Goal: Entertainment & Leisure: Consume media (video, audio)

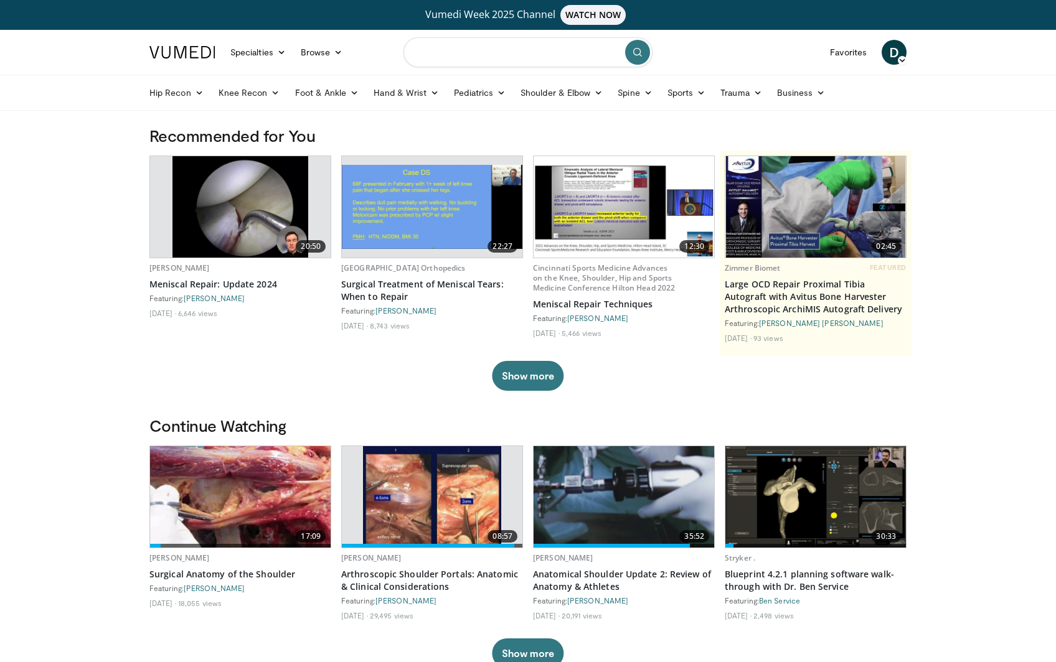
click at [494, 54] on input "Search topics, interventions" at bounding box center [527, 52] width 249 height 30
type input "**********"
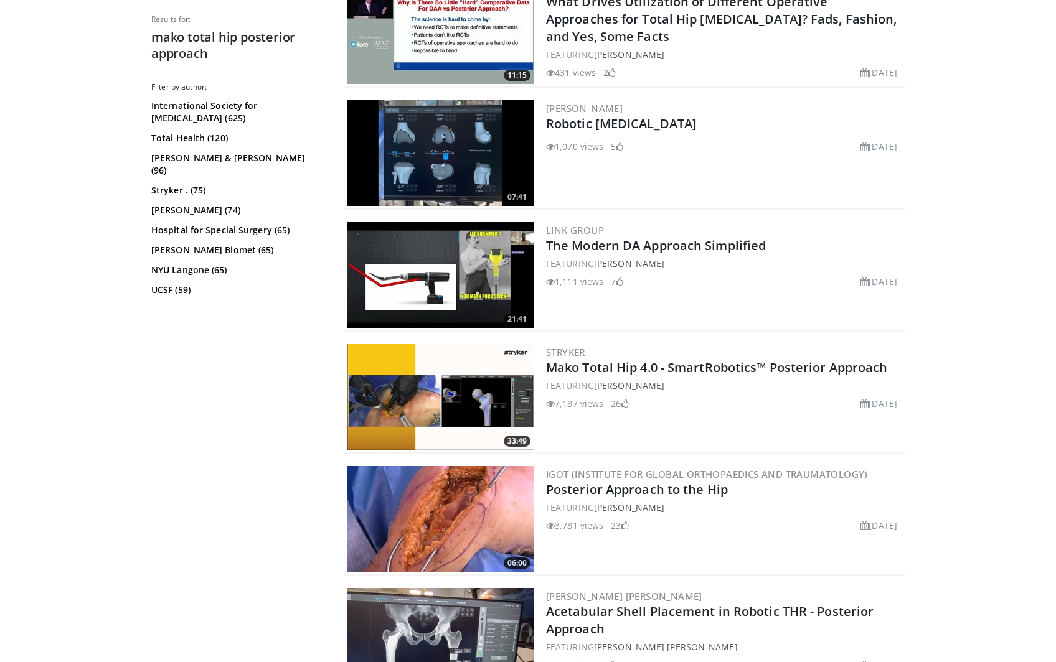
scroll to position [996, 0]
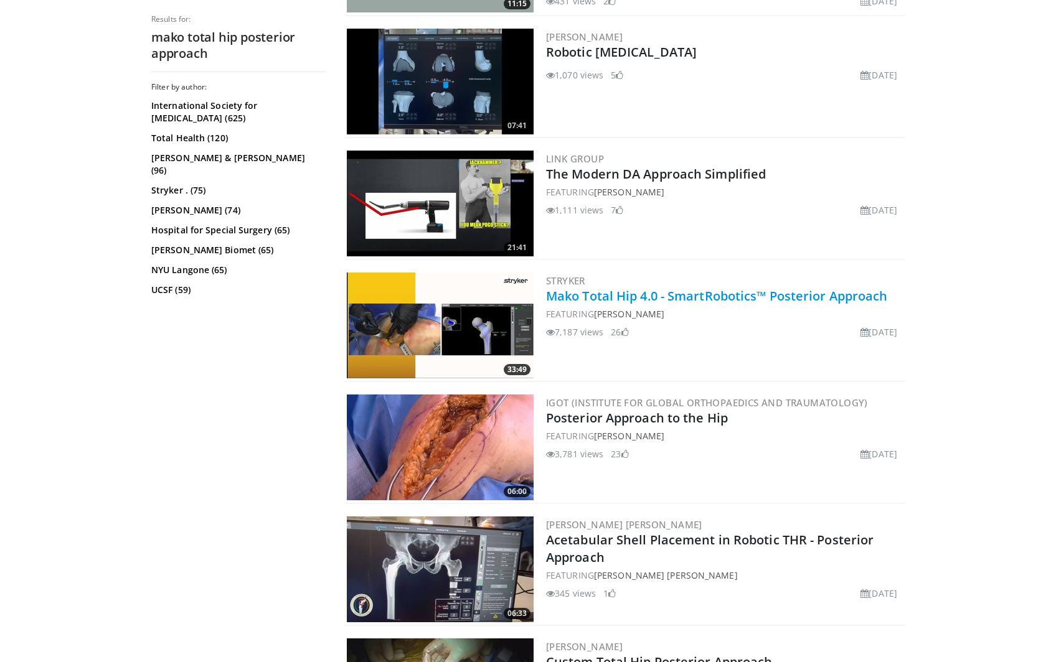
click at [675, 296] on link "Mako Total Hip 4.0 - SmartRobotics™ Posterior Approach" at bounding box center [716, 296] width 341 height 17
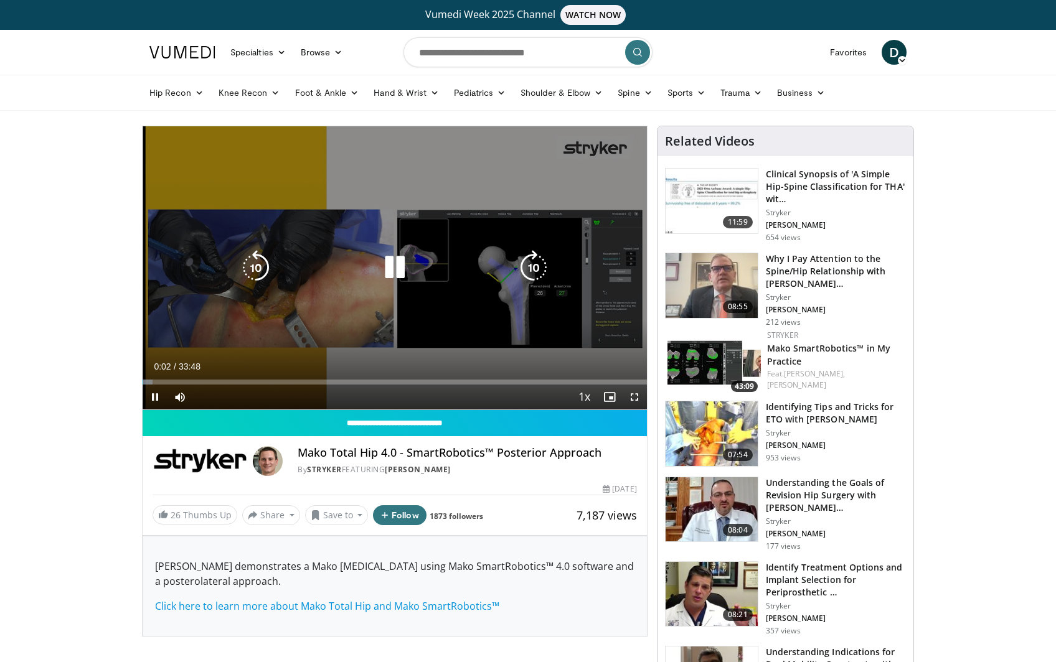
click at [395, 266] on icon "Video Player" at bounding box center [394, 267] width 35 height 35
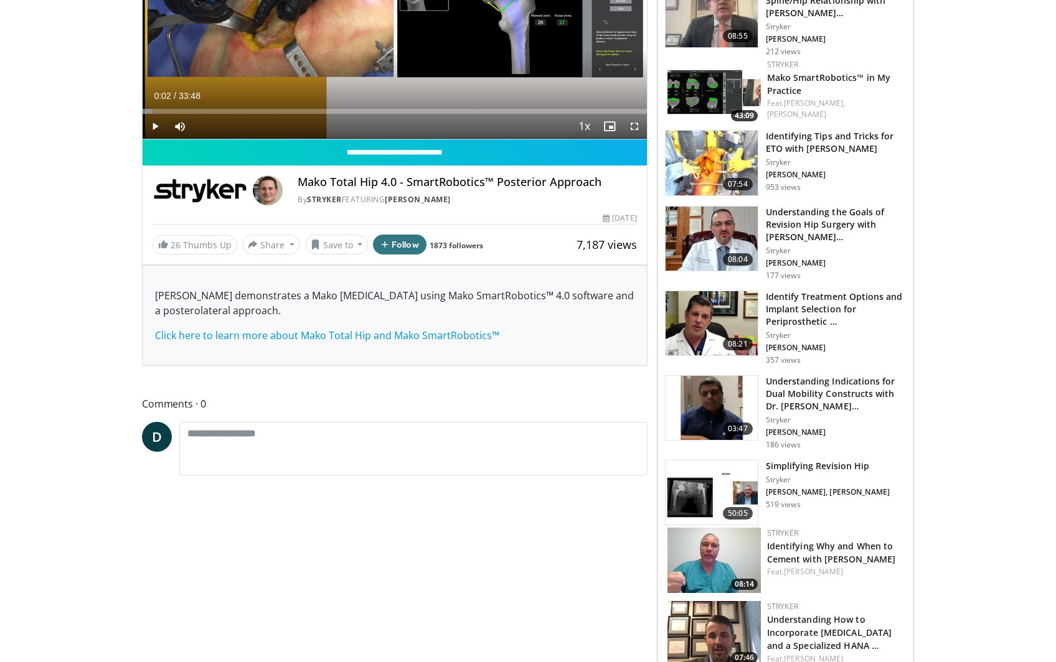
scroll to position [124, 0]
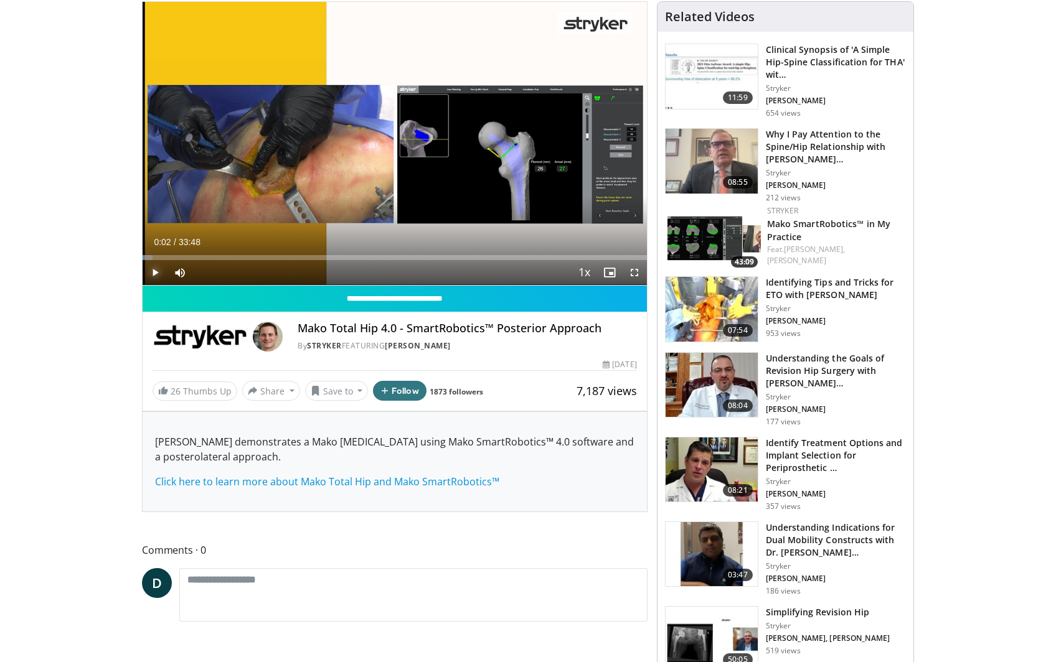
click at [155, 272] on span "Video Player" at bounding box center [155, 272] width 25 height 25
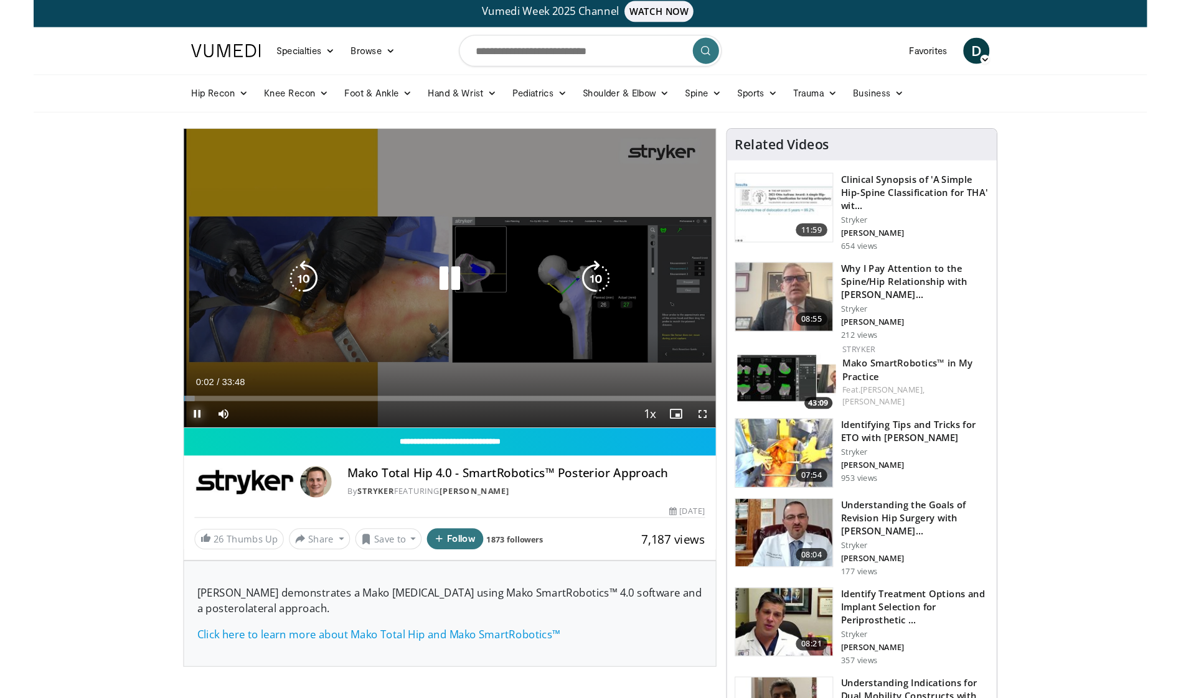
scroll to position [0, 0]
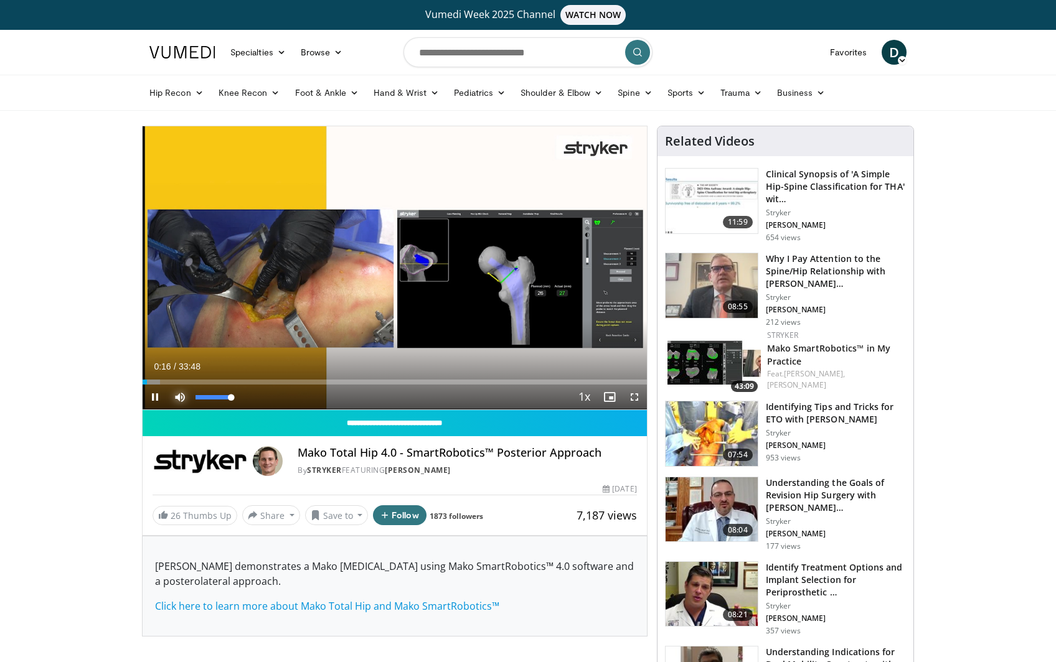
click at [179, 398] on span "Video Player" at bounding box center [179, 397] width 25 height 25
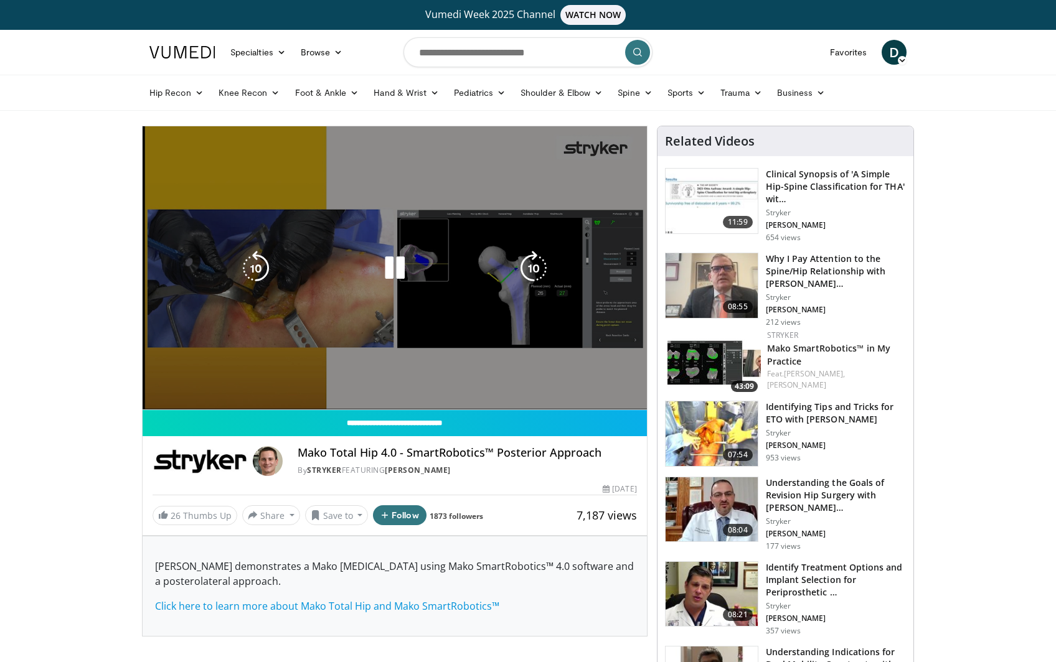
click at [179, 397] on div "10 seconds Tap to unmute" at bounding box center [395, 267] width 504 height 283
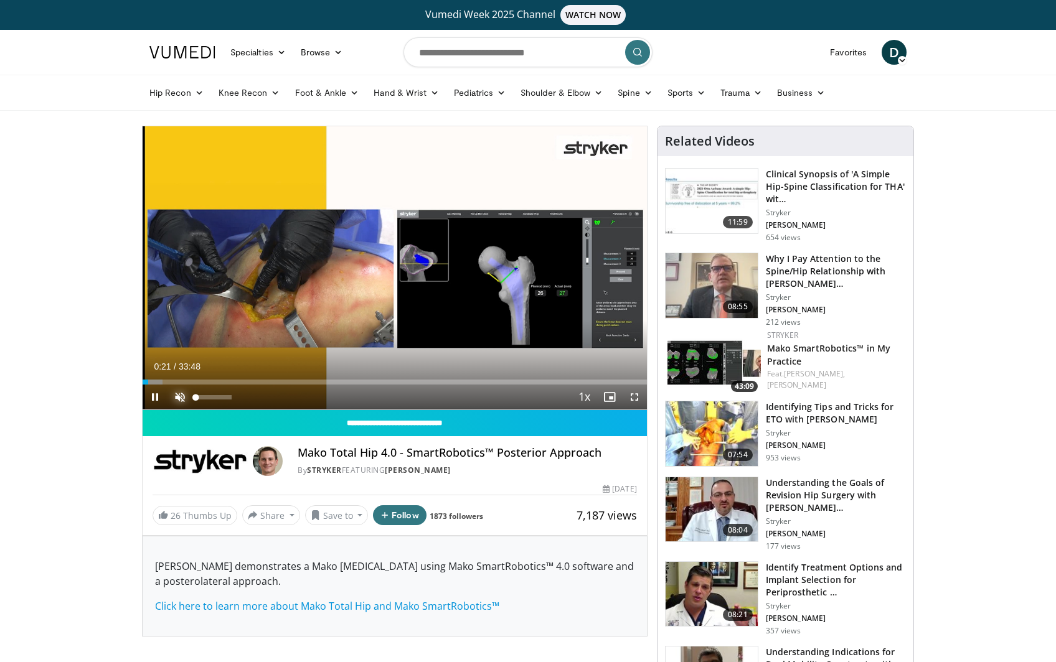
click at [179, 394] on span "Video Player" at bounding box center [179, 397] width 25 height 25
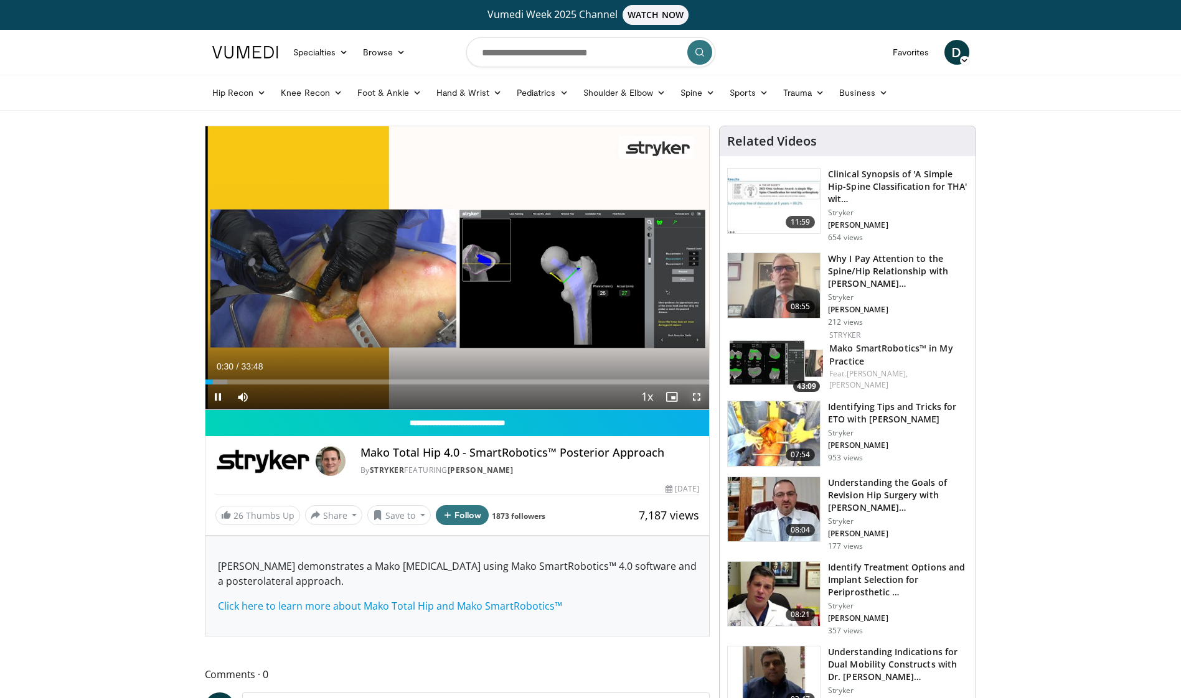
click at [697, 402] on span "Video Player" at bounding box center [696, 397] width 25 height 25
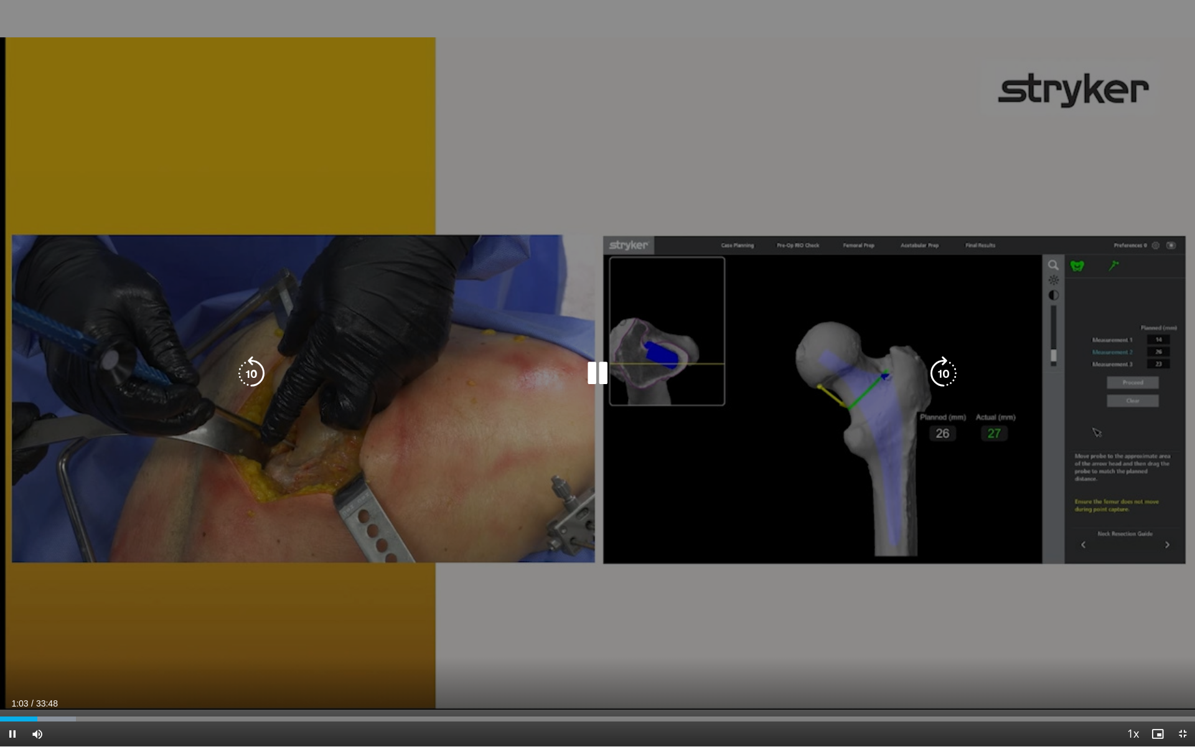
click at [687, 226] on div "10 seconds Tap to unmute" at bounding box center [597, 373] width 1195 height 746
click at [588, 370] on icon "Video Player" at bounding box center [597, 373] width 35 height 35
click at [603, 376] on icon "Video Player" at bounding box center [597, 373] width 35 height 35
click at [593, 372] on icon "Video Player" at bounding box center [597, 373] width 35 height 35
click at [499, 520] on div "10 seconds Tap to unmute" at bounding box center [597, 373] width 1195 height 746
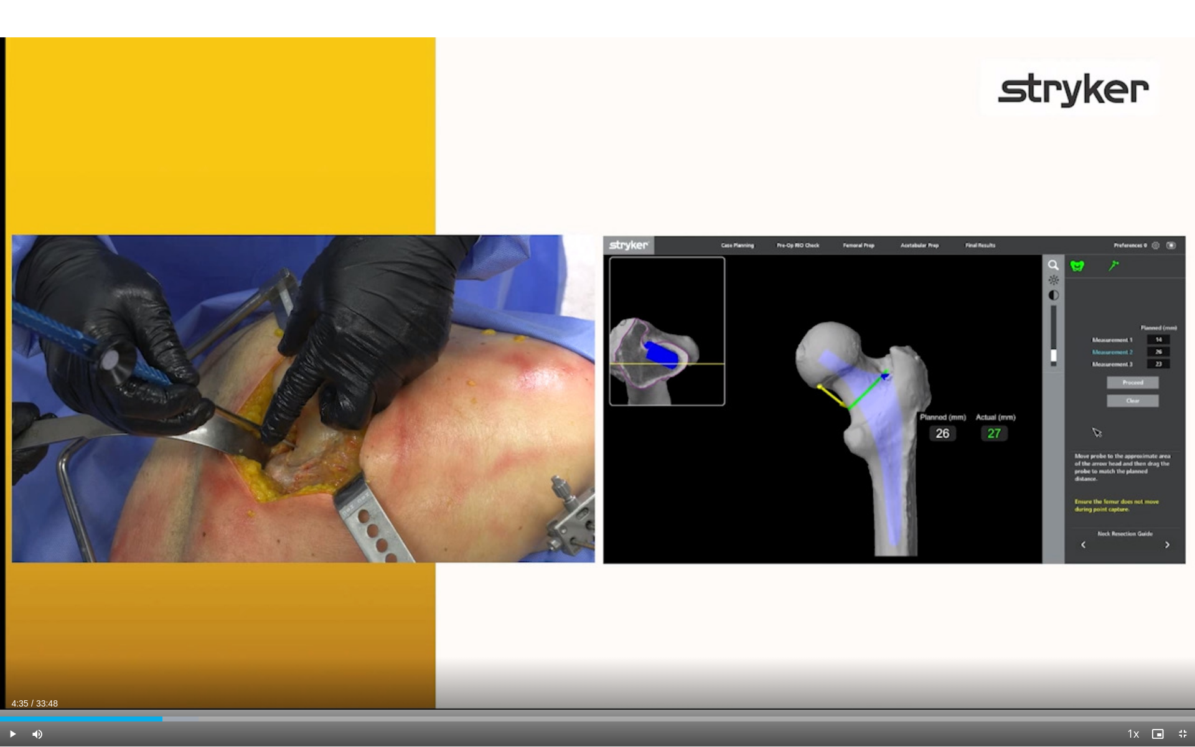
click at [498, 520] on div "10 seconds Tap to unmute" at bounding box center [597, 373] width 1195 height 746
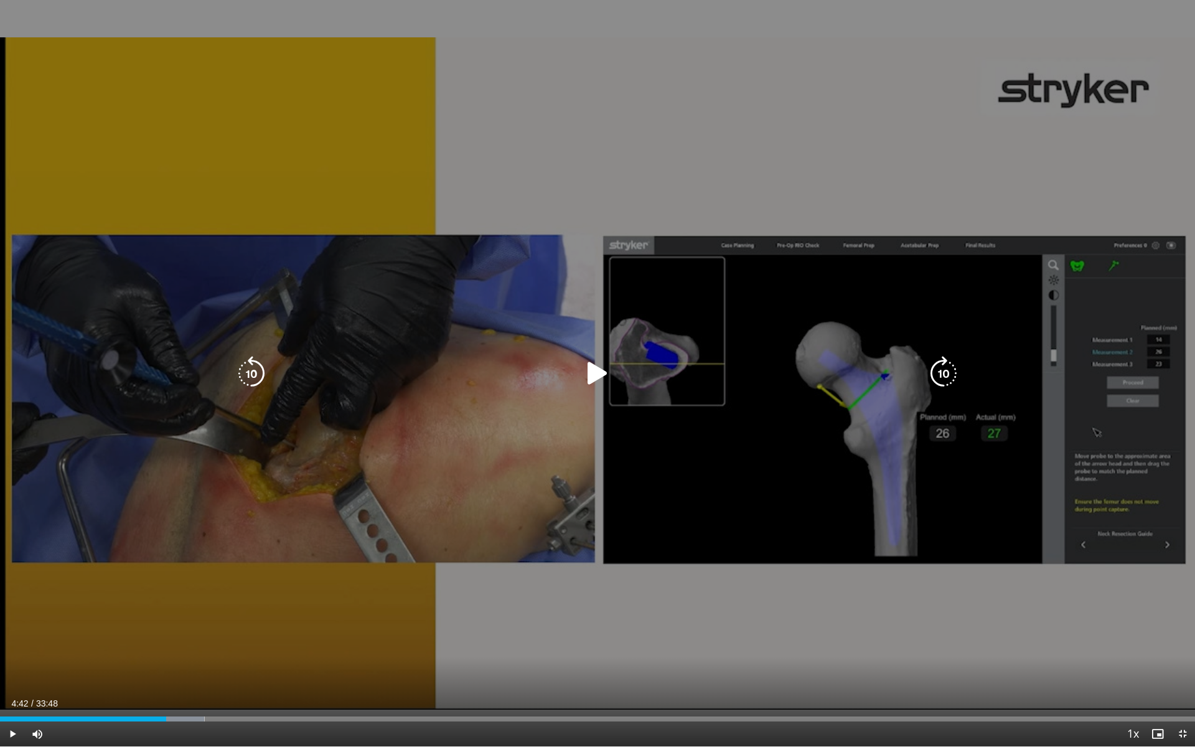
click at [495, 520] on div "10 seconds Tap to unmute" at bounding box center [597, 373] width 1195 height 746
click at [595, 368] on icon "Video Player" at bounding box center [597, 373] width 35 height 35
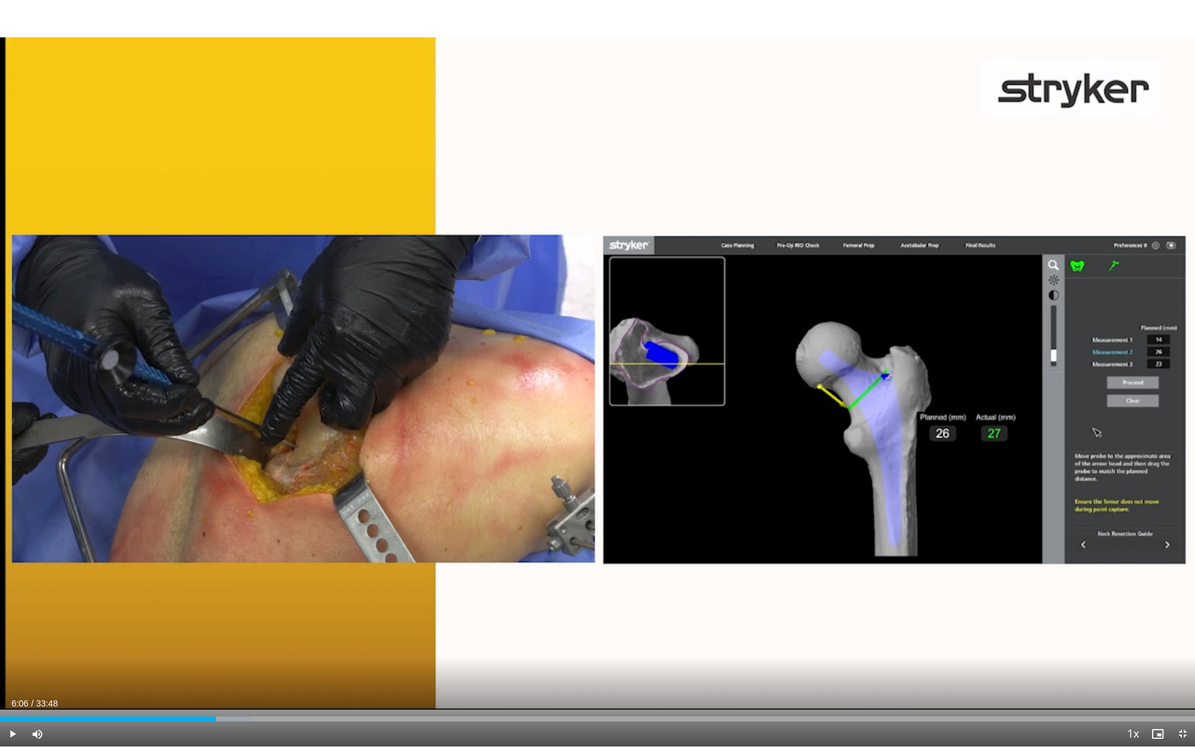
click at [595, 368] on div "10 seconds Tap to unmute" at bounding box center [597, 373] width 1195 height 746
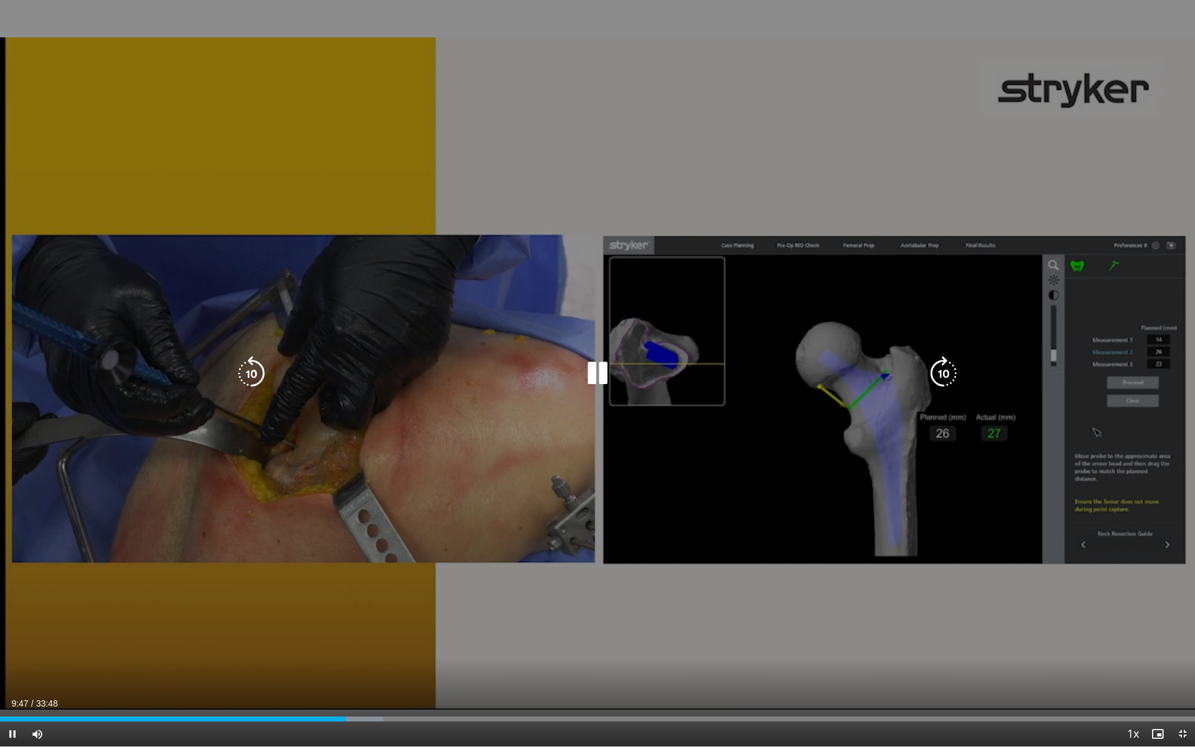
click at [467, 461] on div "10 seconds Tap to unmute" at bounding box center [597, 373] width 1195 height 746
click at [594, 377] on icon "Video Player" at bounding box center [597, 373] width 35 height 35
click at [454, 498] on div "10 seconds Tap to unmute" at bounding box center [597, 373] width 1195 height 746
click at [515, 484] on div "10 seconds Tap to unmute" at bounding box center [597, 373] width 1195 height 746
click at [593, 373] on icon "Video Player" at bounding box center [597, 373] width 35 height 35
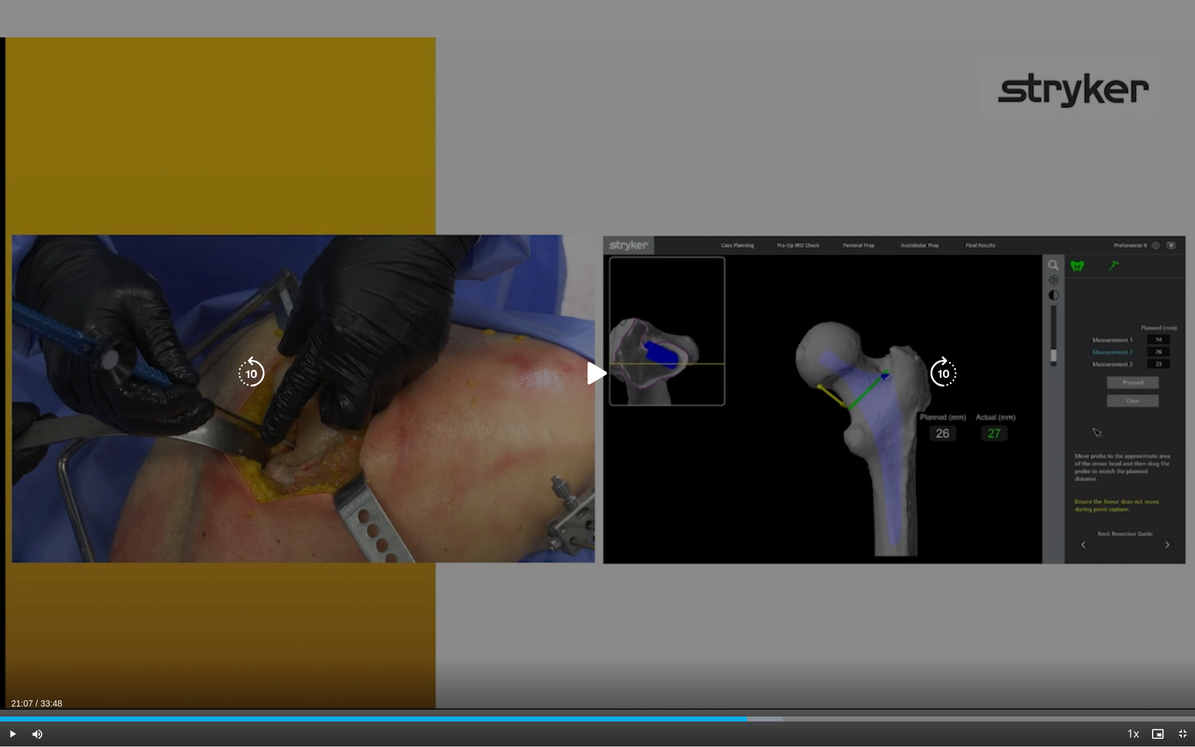
click at [590, 378] on icon "Video Player" at bounding box center [597, 373] width 35 height 35
click at [589, 369] on icon "Video Player" at bounding box center [597, 373] width 35 height 35
click at [594, 367] on icon "Video Player" at bounding box center [597, 373] width 35 height 35
click at [240, 367] on icon "Video Player" at bounding box center [251, 373] width 35 height 35
click at [597, 373] on icon "Video Player" at bounding box center [597, 373] width 35 height 35
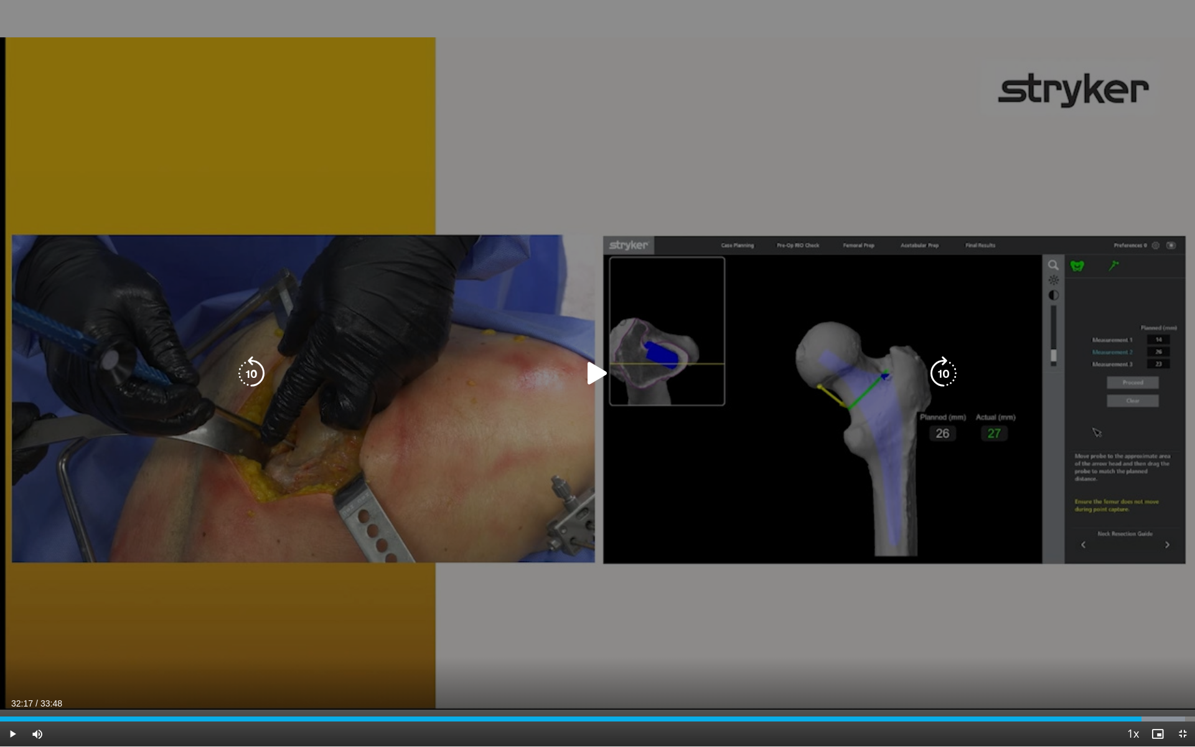
click at [593, 375] on icon "Video Player" at bounding box center [597, 373] width 35 height 35
click at [652, 514] on div "10 seconds Tap to unmute" at bounding box center [597, 373] width 1195 height 746
click at [598, 369] on icon "Video Player" at bounding box center [597, 373] width 35 height 35
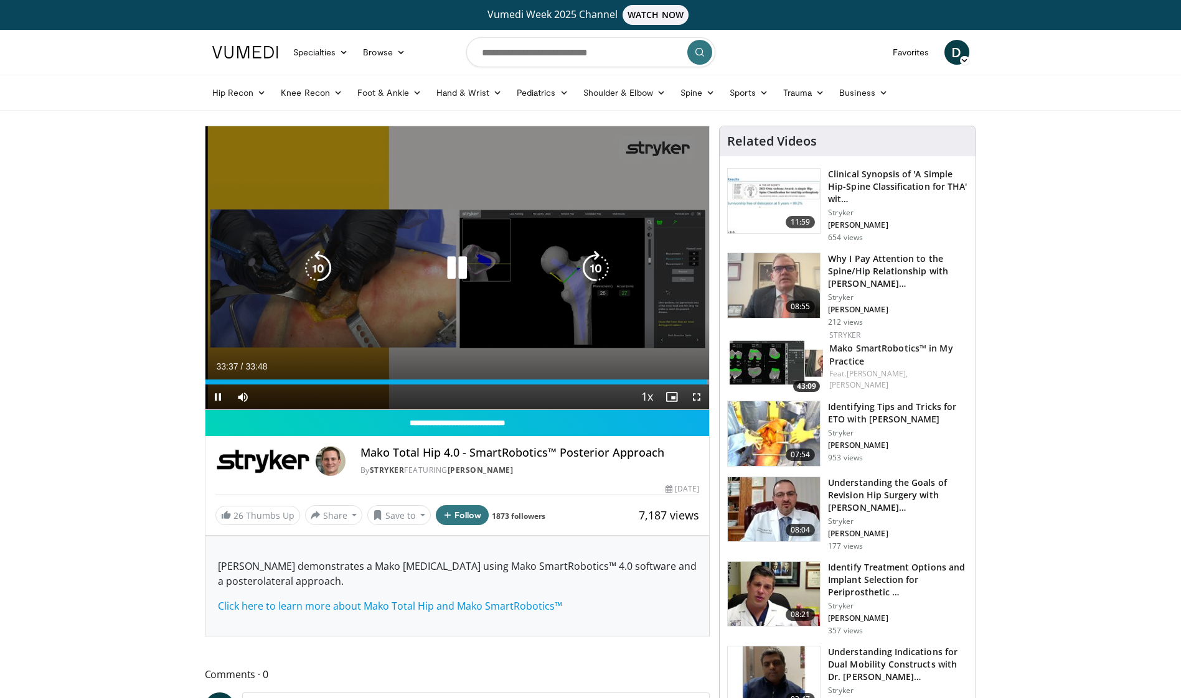
click at [453, 260] on icon "Video Player" at bounding box center [456, 268] width 35 height 35
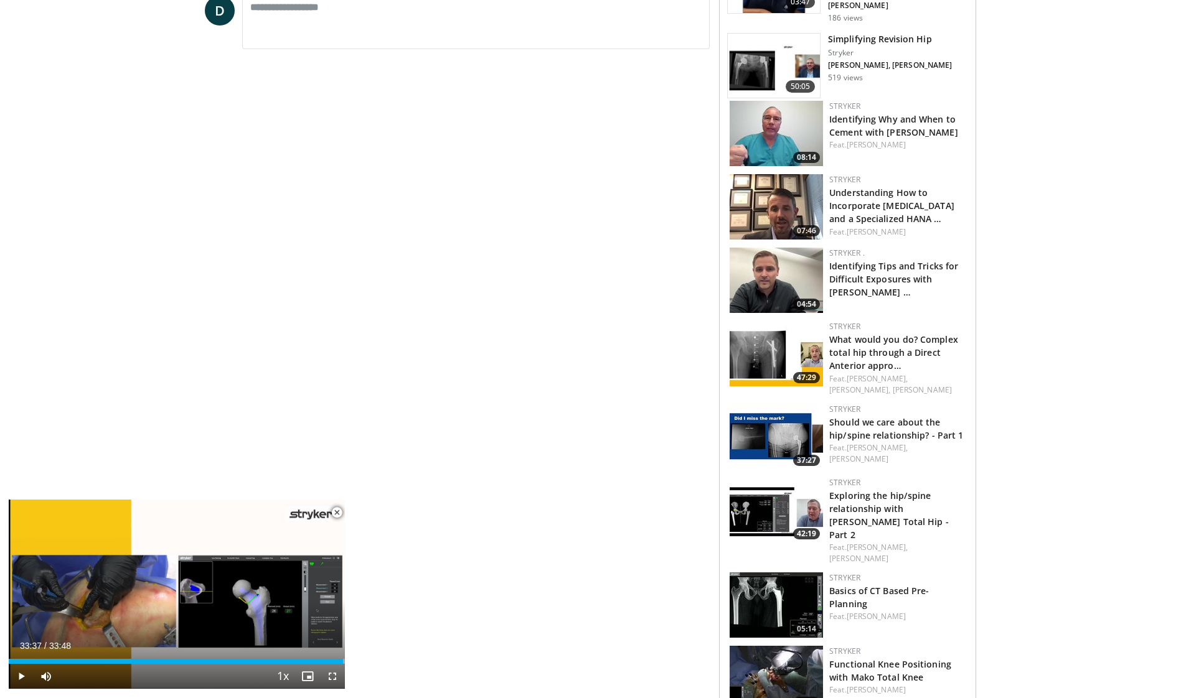
scroll to position [891, 0]
